Goal: Task Accomplishment & Management: Manage account settings

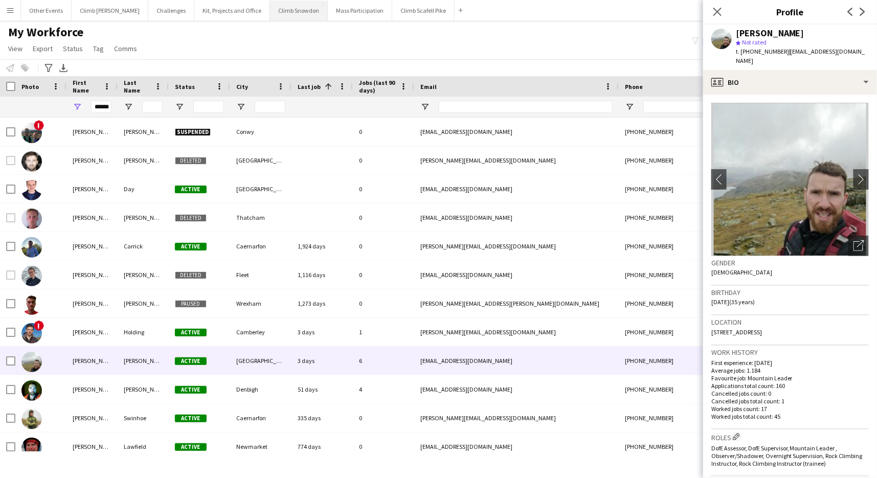
scroll to position [9, 0]
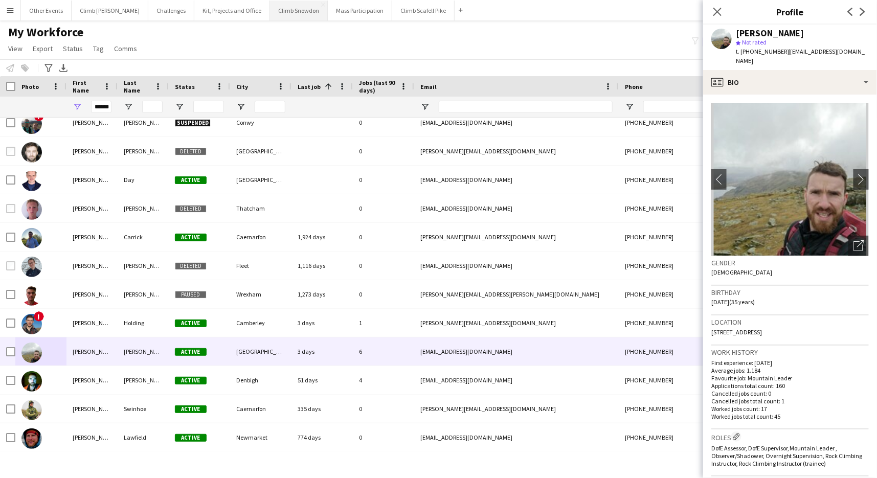
click at [273, 16] on button "Climb Snowdon Close" at bounding box center [299, 11] width 58 height 20
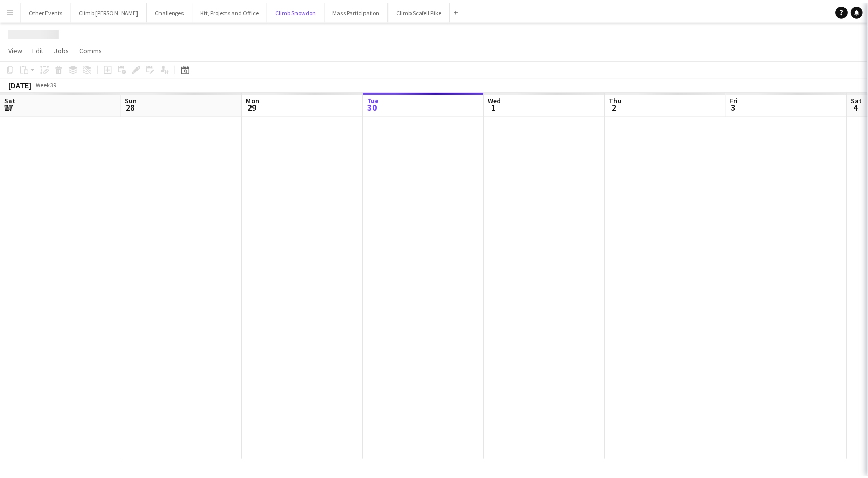
scroll to position [0, 244]
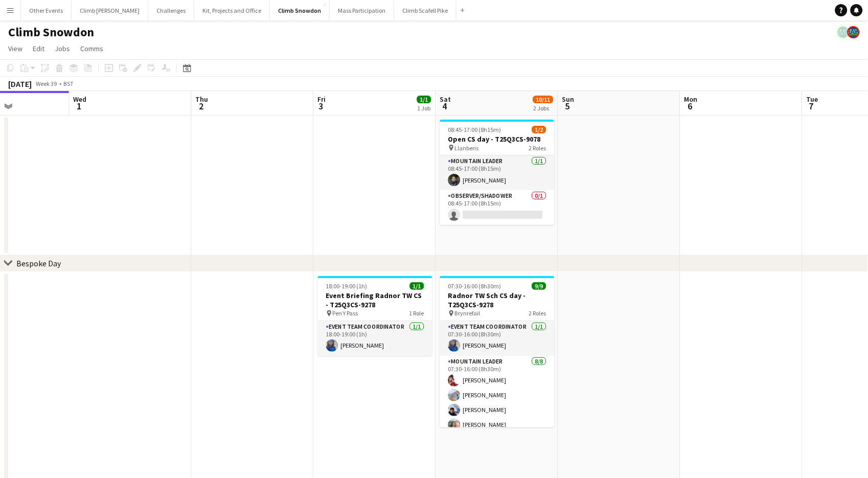
drag, startPoint x: 746, startPoint y: 373, endPoint x: 571, endPoint y: 370, distance: 175.4
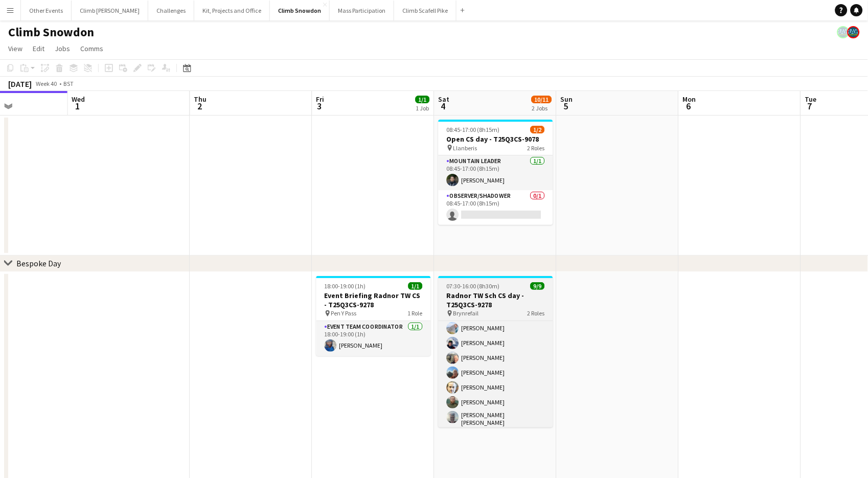
scroll to position [0, 0]
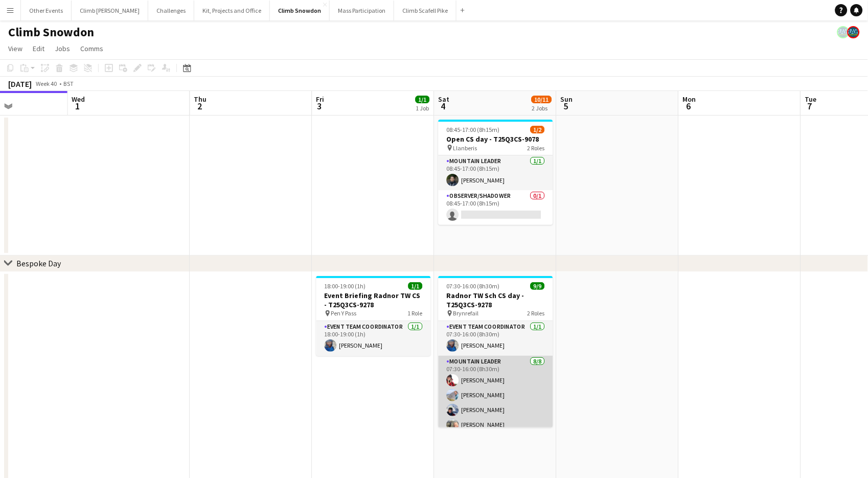
click at [503, 374] on app-card-role "Mountain Leader [DATE] 07:30-16:00 (8h30m) [PERSON_NAME] [PERSON_NAME] [PERSON_…" at bounding box center [496, 427] width 115 height 142
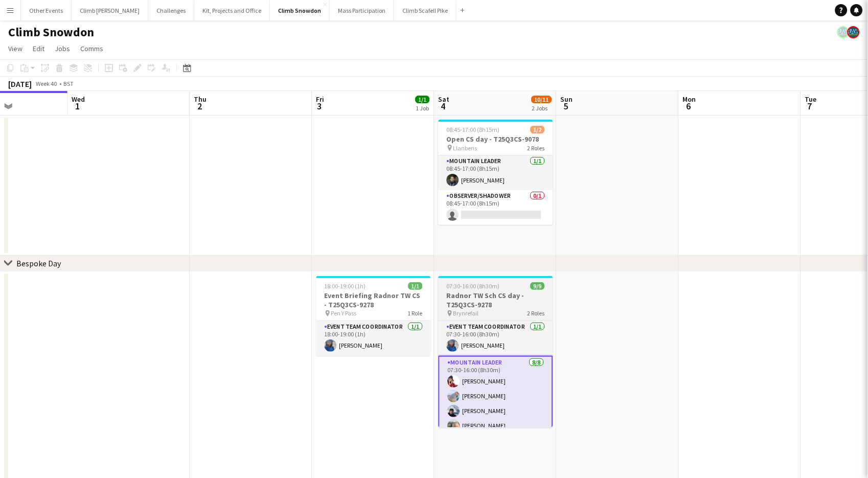
click at [499, 308] on h3 "Radnor TW Sch CS day - T25Q3CS-9278" at bounding box center [496, 300] width 115 height 18
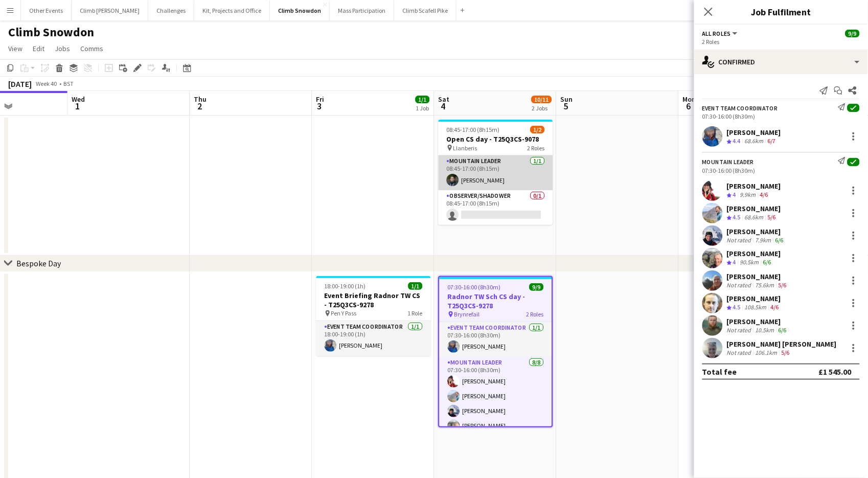
click at [504, 173] on app-card-role "Mountain Leader [DATE] 08:45-17:00 (8h15m) [PERSON_NAME]" at bounding box center [496, 172] width 115 height 35
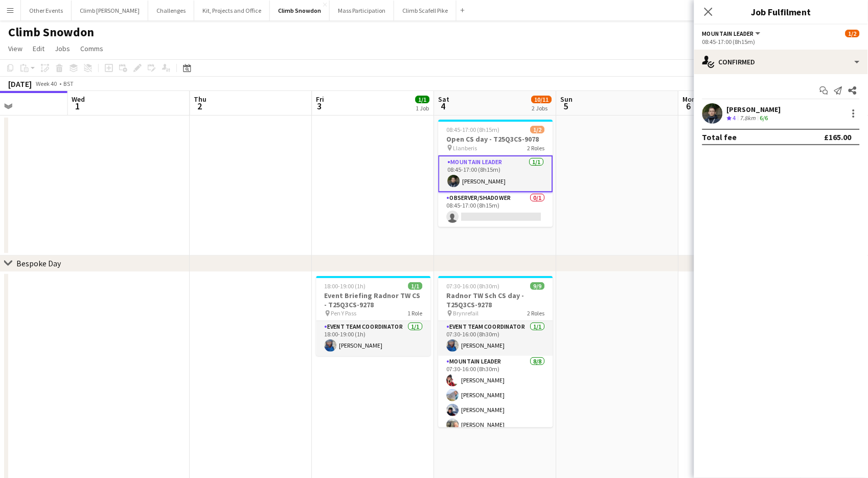
click at [714, 115] on app-user-avatar at bounding box center [712, 113] width 20 height 20
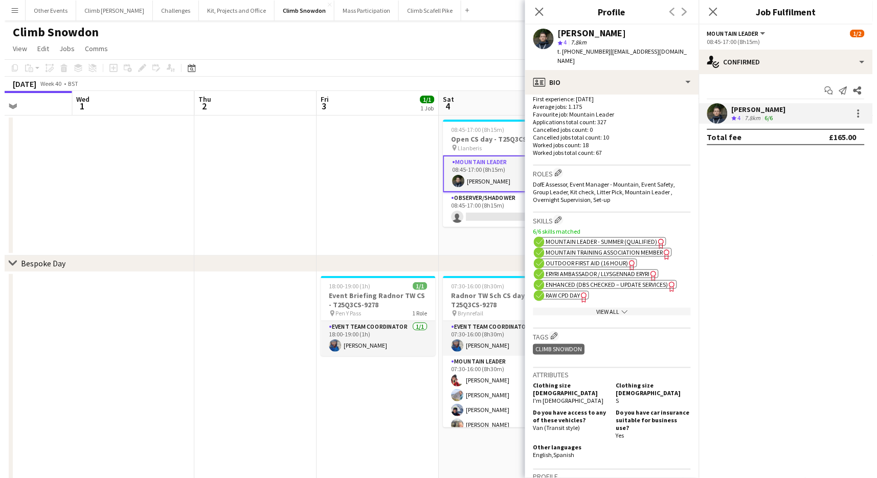
scroll to position [312, 0]
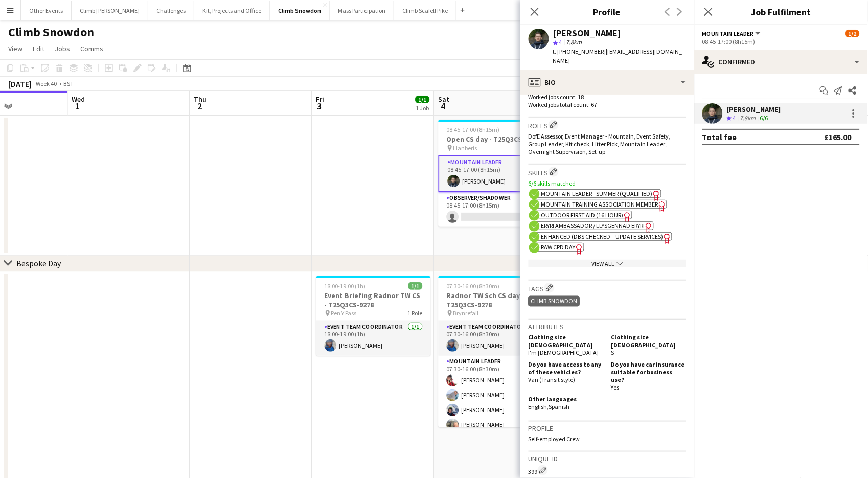
click at [377, 232] on app-date-cell at bounding box center [373, 186] width 122 height 140
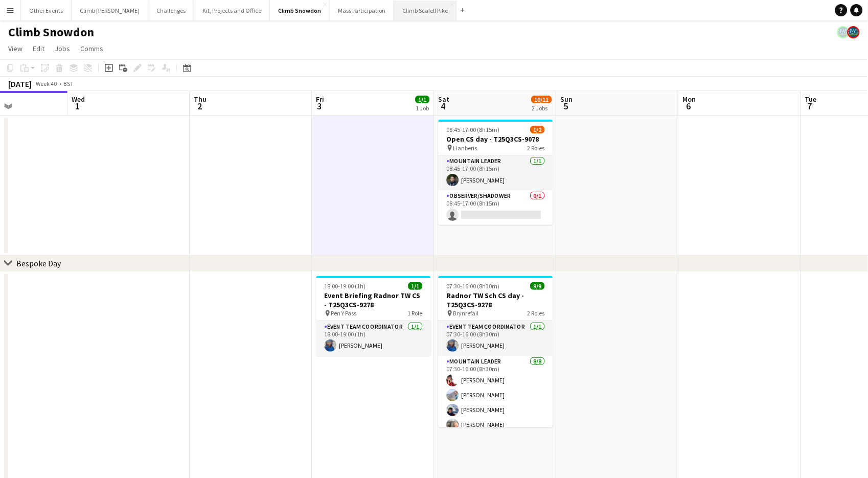
click at [402, 10] on button "Climb Scafell Pike Close" at bounding box center [425, 11] width 62 height 20
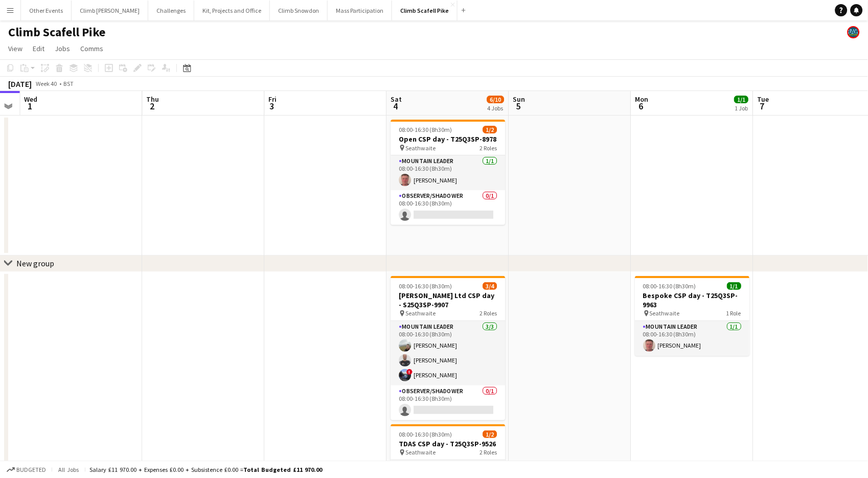
scroll to position [0, 474]
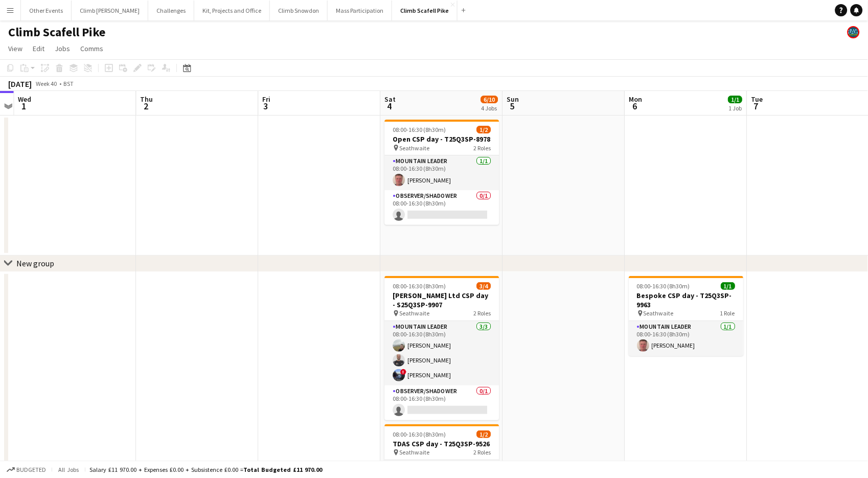
drag, startPoint x: 578, startPoint y: 223, endPoint x: 353, endPoint y: 234, distance: 225.2
click at [348, 233] on app-calendar-viewport "Sat 27 2/4 2 Jobs Sun 28 Mon 29 Tue 30 Wed 1 Thu 2 Fri 3 Sat 4 6/10 4 Jobs Sun …" at bounding box center [434, 385] width 868 height 589
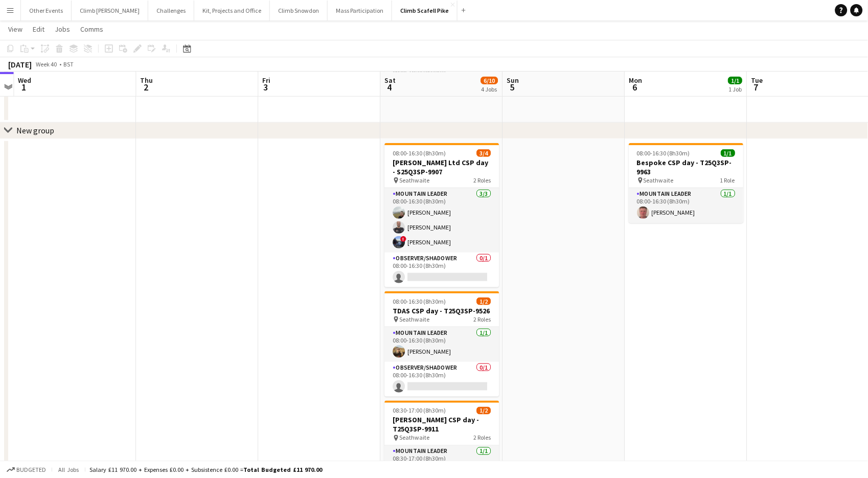
scroll to position [144, 0]
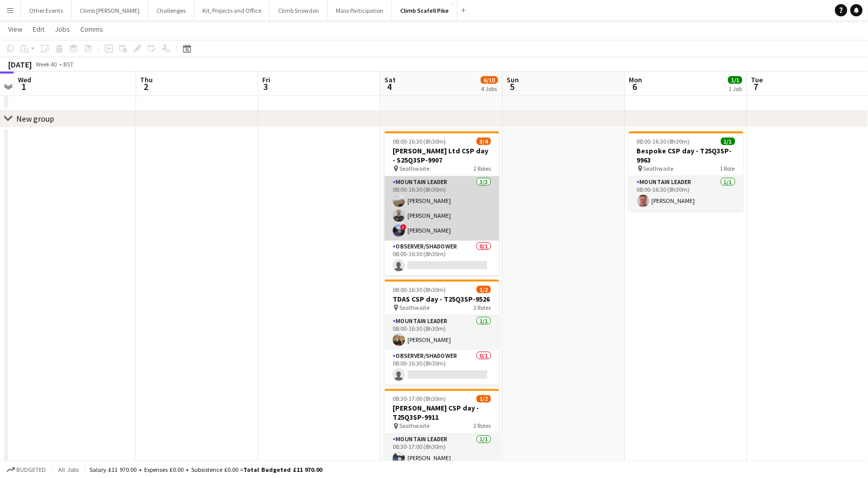
click at [429, 239] on app-card-role "Mountain Leader [DATE] 08:00-16:30 (8h30m) [PERSON_NAME] [PERSON_NAME] ! [PERSO…" at bounding box center [442, 208] width 115 height 64
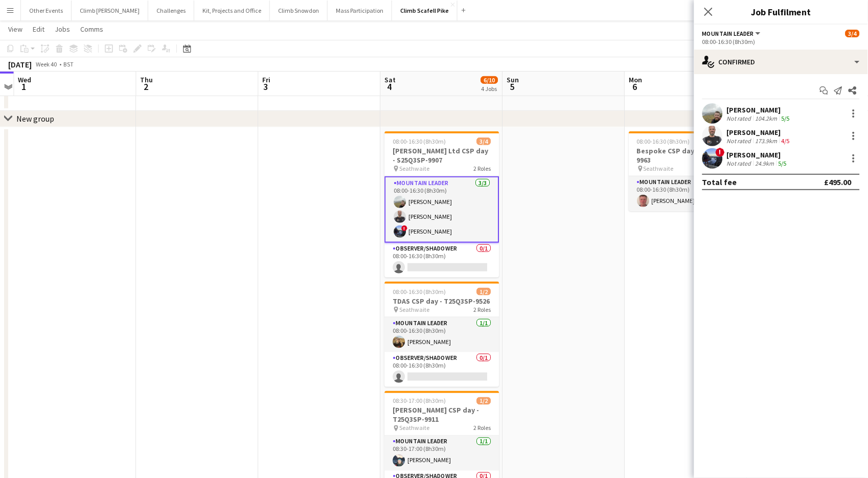
click at [707, 138] on app-user-avatar at bounding box center [712, 136] width 20 height 20
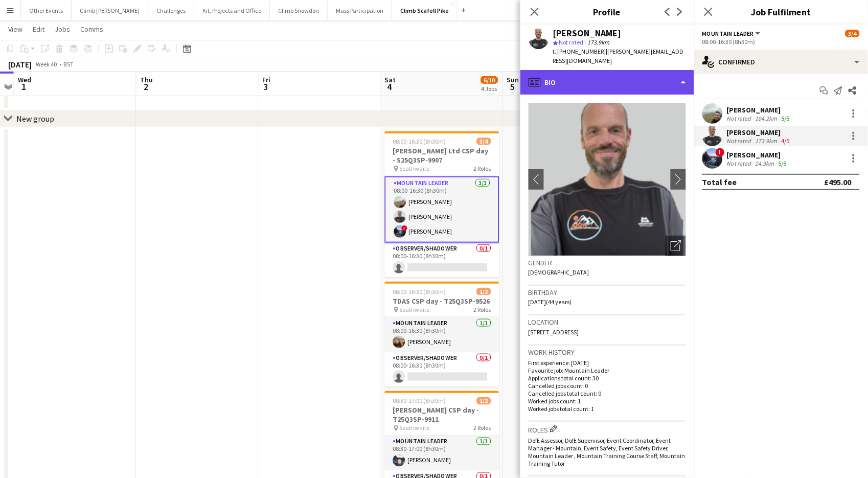
click at [662, 87] on div "profile Bio" at bounding box center [607, 82] width 174 height 25
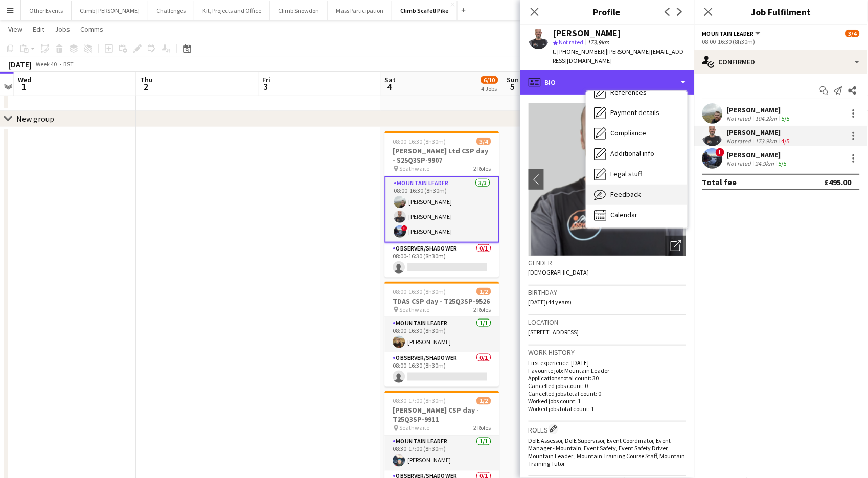
scroll to position [116, 0]
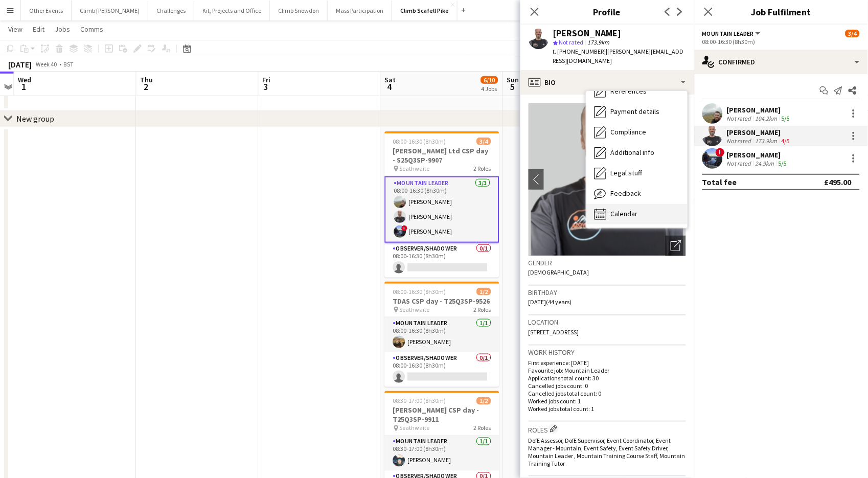
click at [641, 212] on div "Calendar Calendar" at bounding box center [636, 214] width 101 height 20
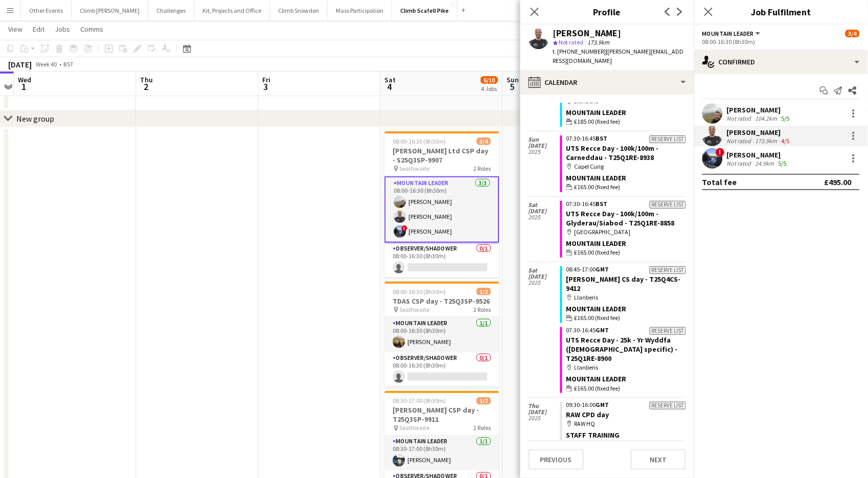
scroll to position [1589, 0]
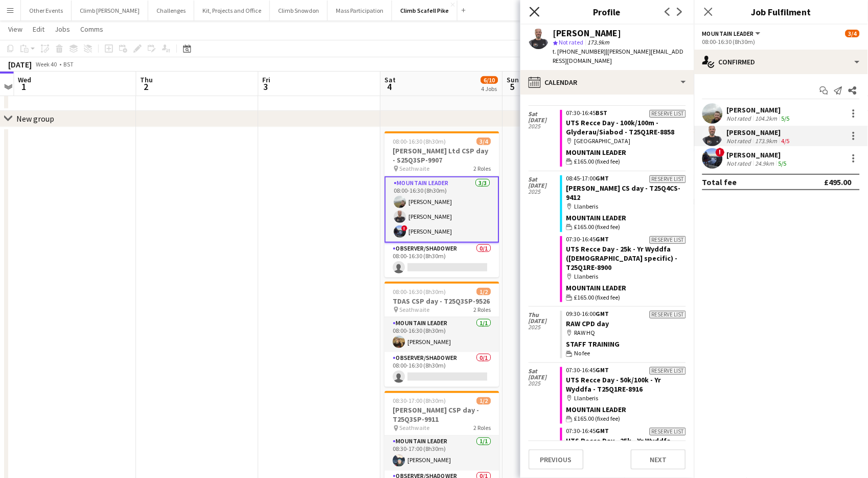
click at [536, 11] on icon "Close pop-in" at bounding box center [535, 12] width 10 height 10
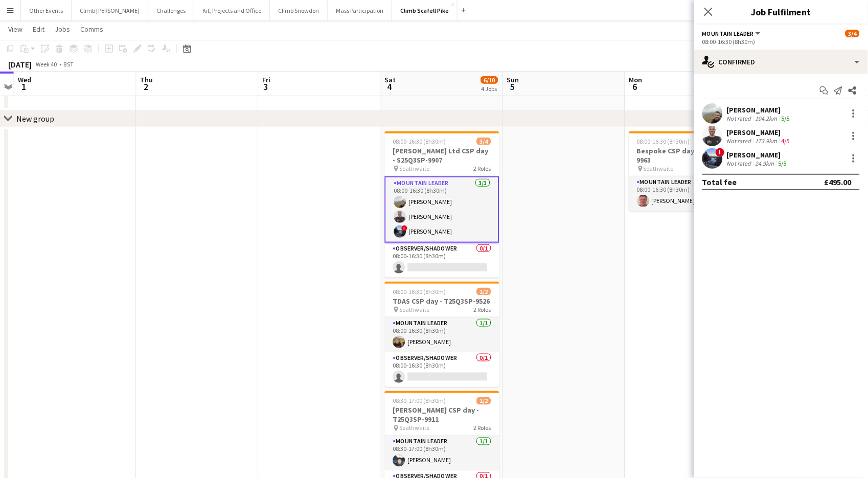
click at [533, 270] on app-date-cell at bounding box center [564, 331] width 122 height 408
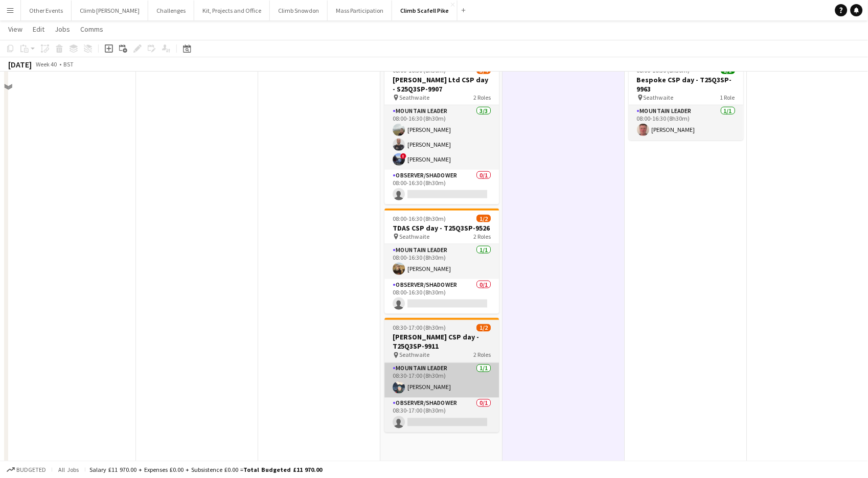
scroll to position [218, 0]
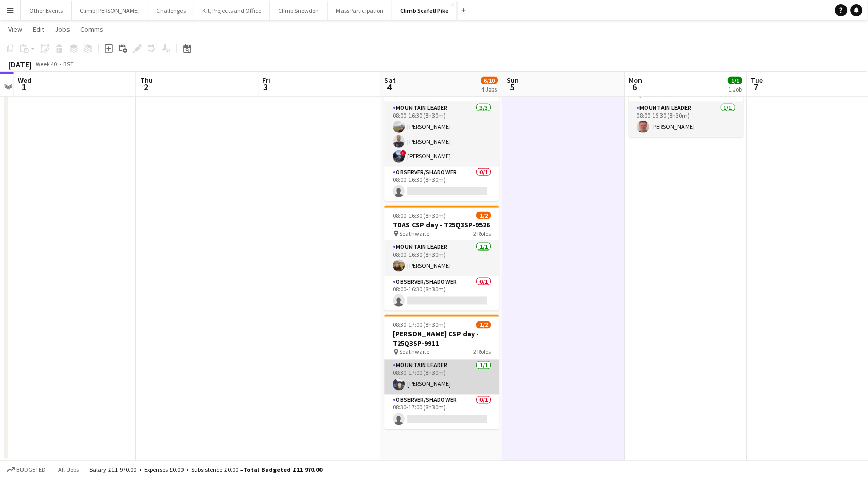
click at [443, 379] on app-card-role "Mountain Leader [DATE] 08:30-17:00 (8h30m) [PERSON_NAME]" at bounding box center [442, 377] width 115 height 35
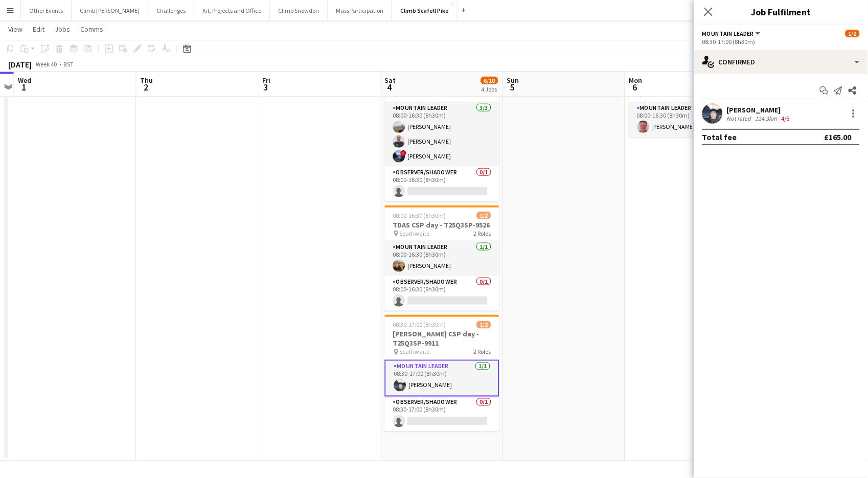
click at [712, 115] on app-user-avatar at bounding box center [712, 113] width 20 height 20
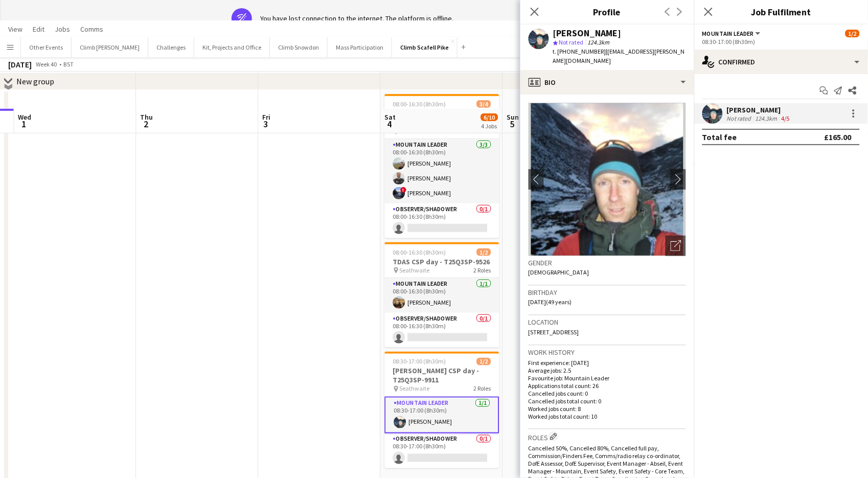
scroll to position [0, 0]
